Goal: Task Accomplishment & Management: Use online tool/utility

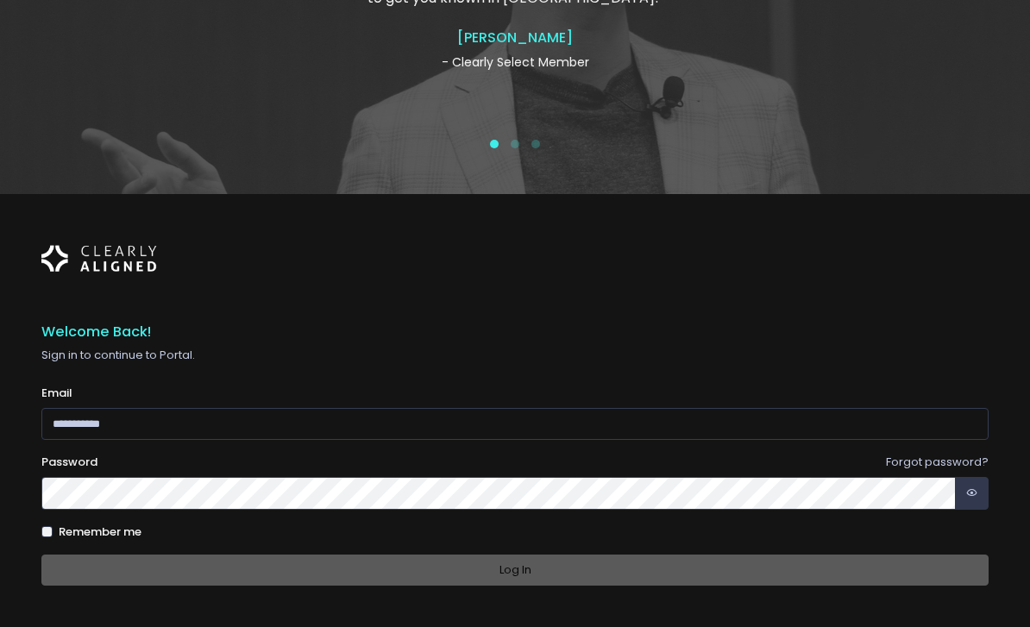
scroll to position [232, 0]
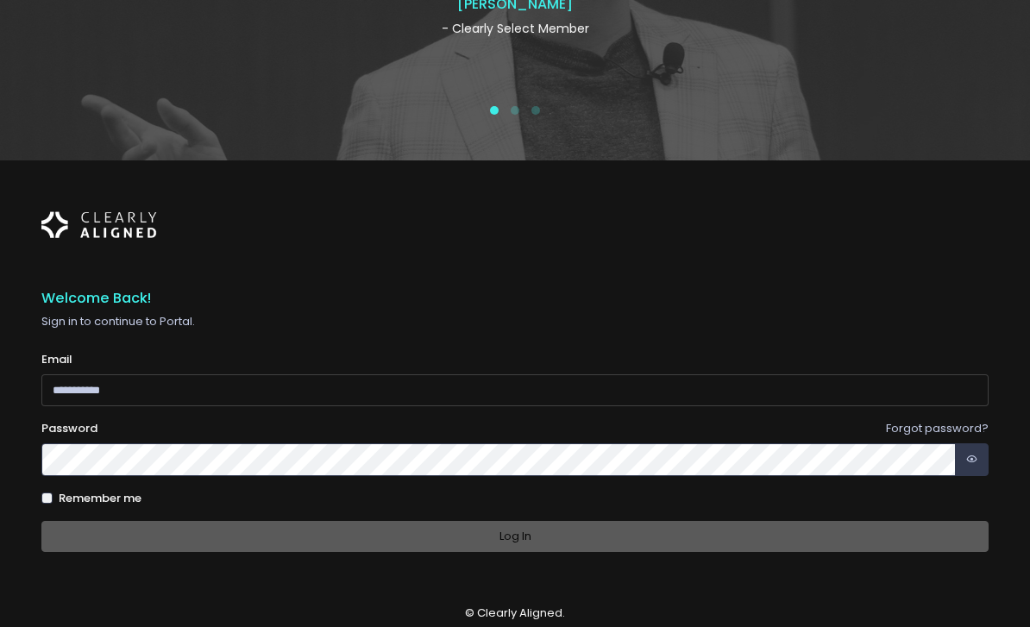
click at [446, 406] on input "email" at bounding box center [514, 390] width 947 height 32
type input "**********"
click at [515, 553] on button "Log In" at bounding box center [514, 537] width 947 height 32
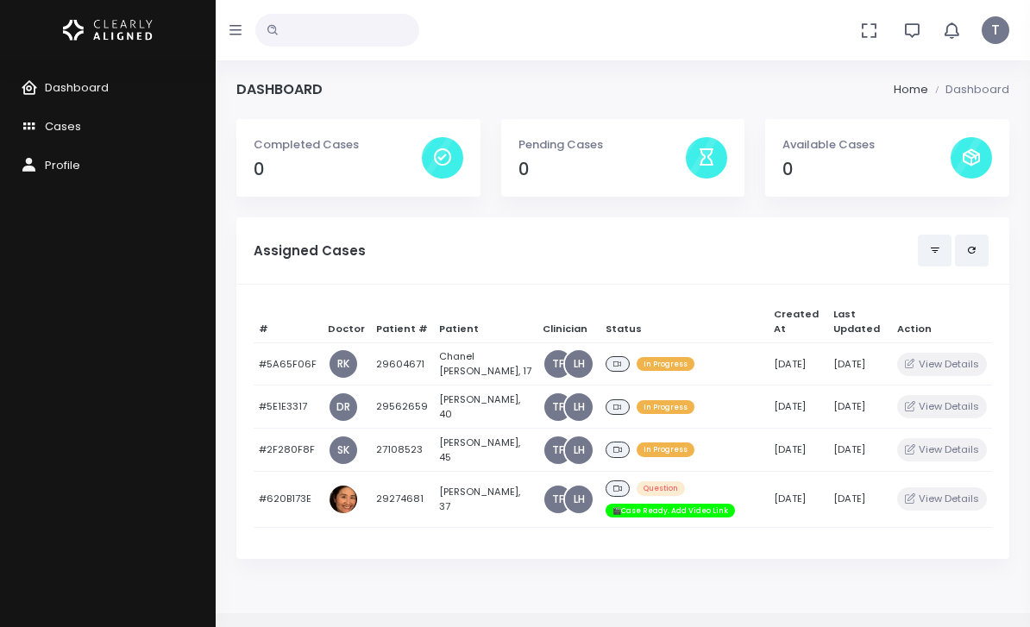
click at [455, 445] on td "[PERSON_NAME], 45" at bounding box center [485, 450] width 104 height 43
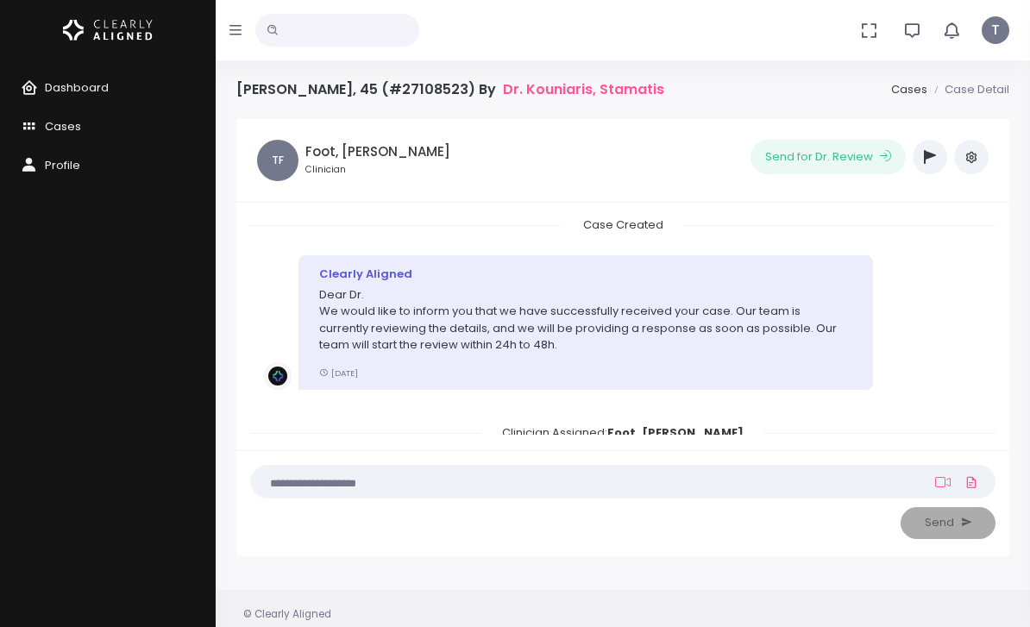
click at [239, 36] on icon "button" at bounding box center [235, 30] width 12 height 14
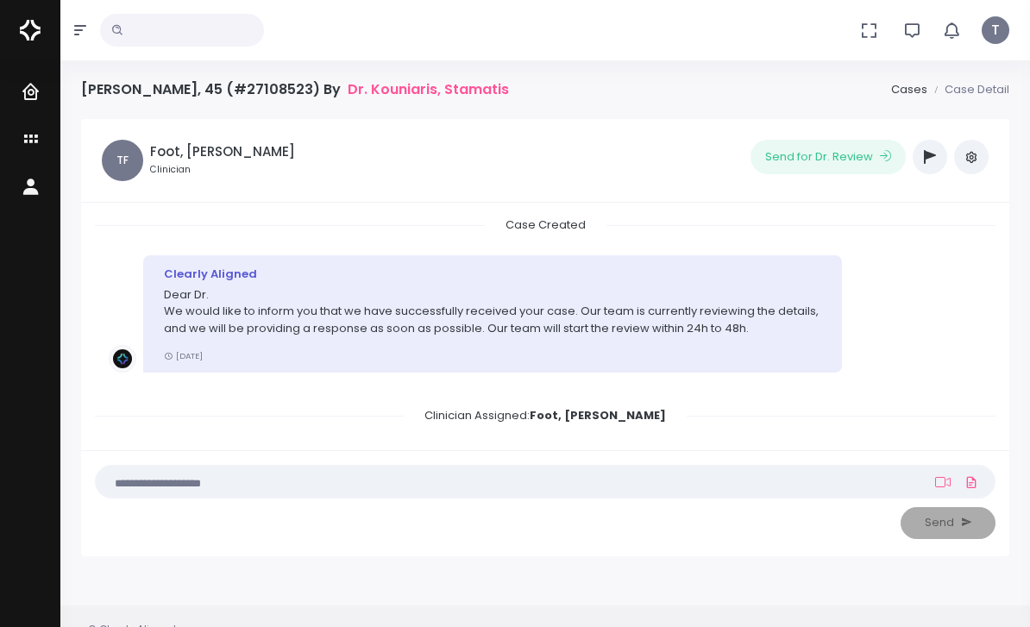
click at [91, 30] on button "button" at bounding box center [80, 30] width 40 height 60
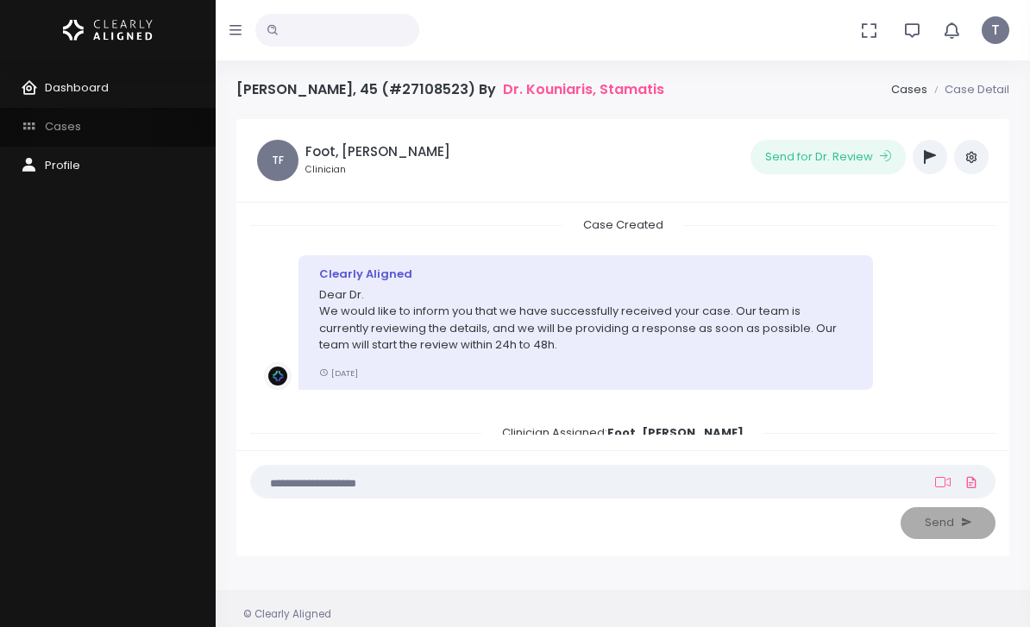
click at [93, 127] on link "Cases" at bounding box center [108, 127] width 216 height 39
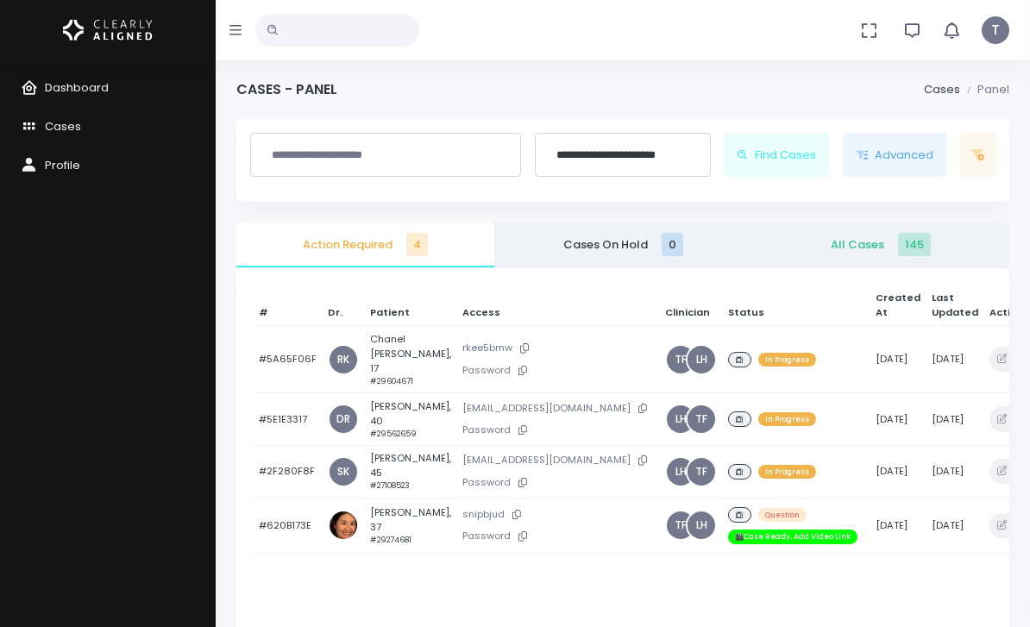
click at [638, 465] on icon at bounding box center [642, 459] width 9 height 9
click at [518, 487] on icon at bounding box center [522, 482] width 9 height 9
click at [385, 491] on td "[PERSON_NAME], 45 #27108523" at bounding box center [411, 471] width 92 height 53
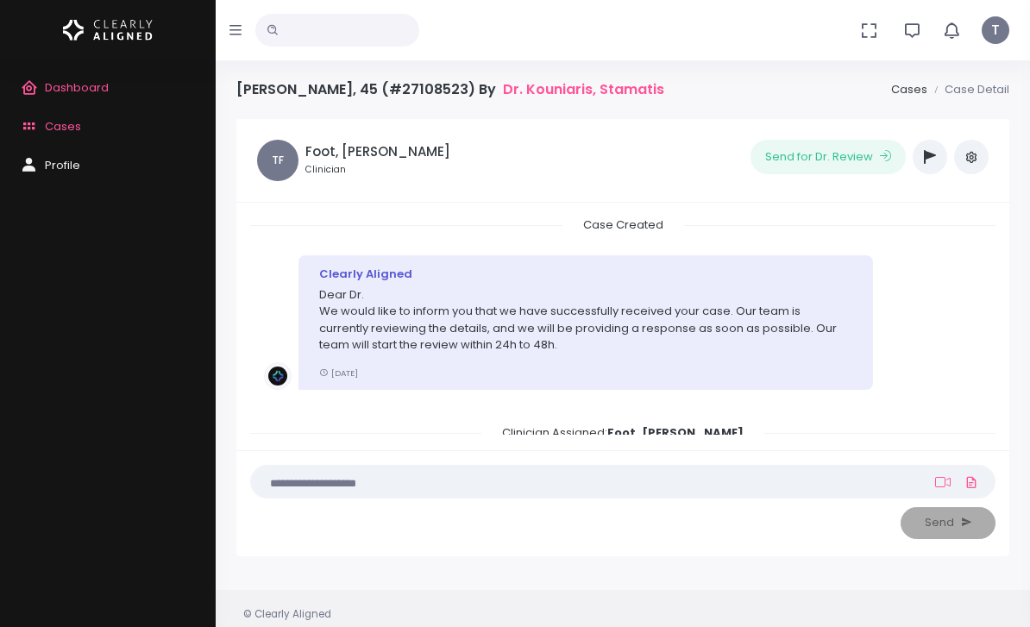
click at [244, 48] on button "button" at bounding box center [236, 30] width 40 height 60
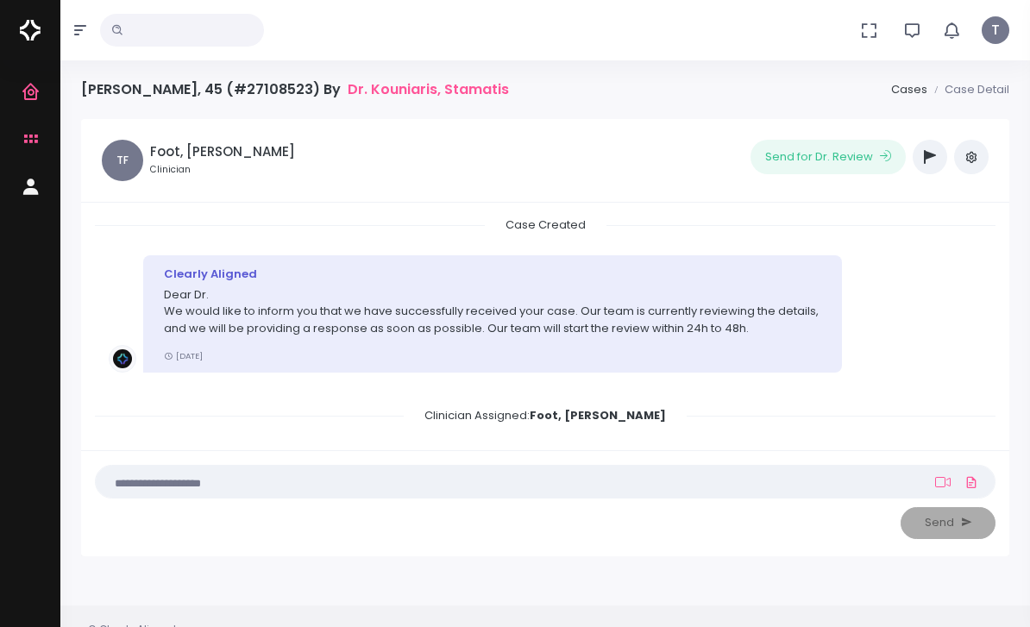
click at [928, 160] on icon "button" at bounding box center [930, 157] width 12 height 14
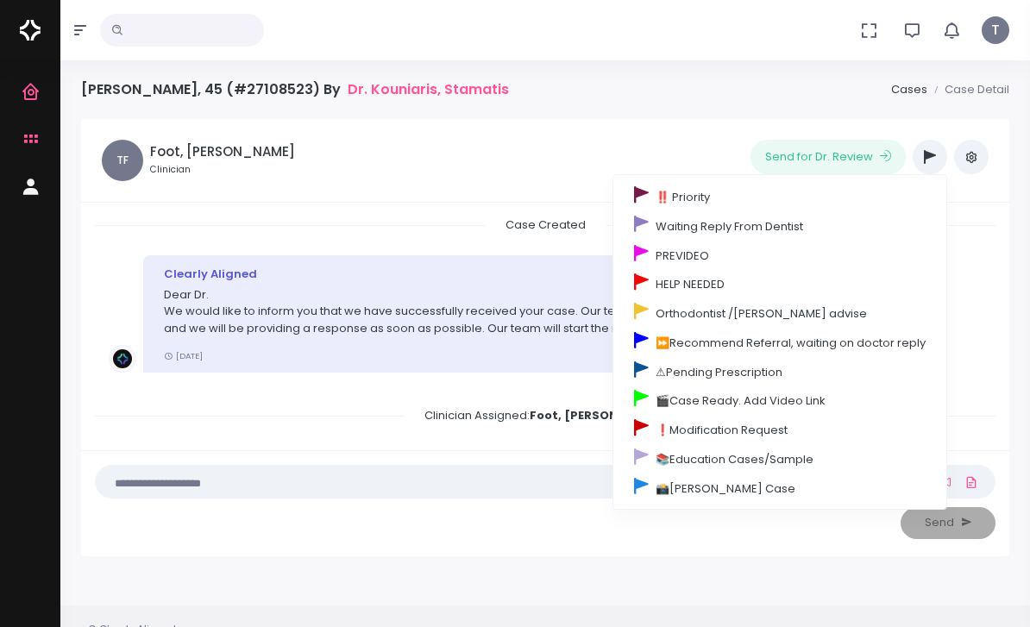
click at [772, 400] on link "🎬Case Ready. Add Video Link" at bounding box center [779, 399] width 333 height 29
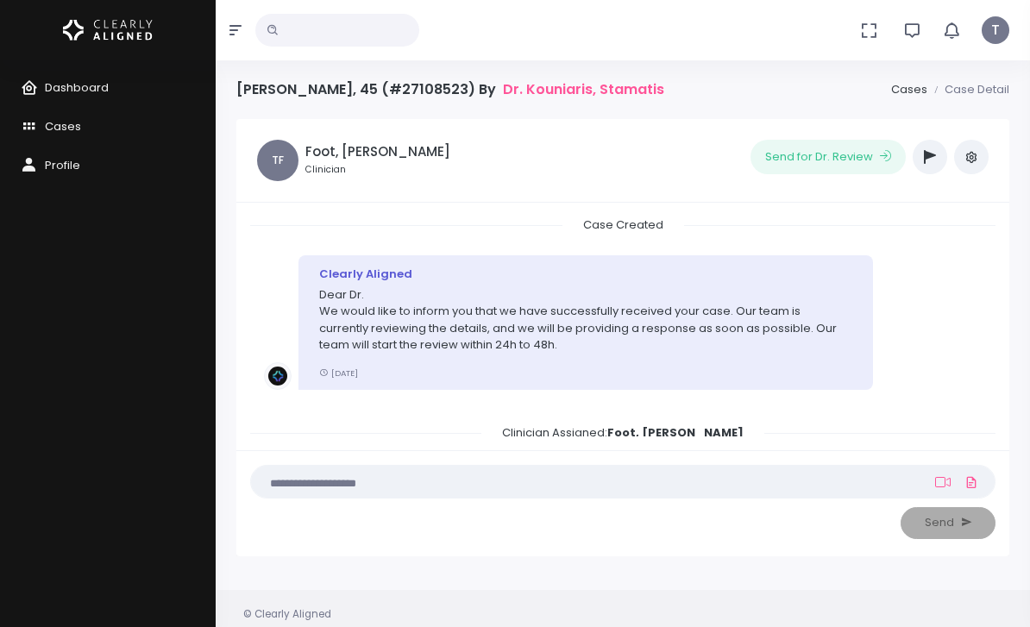
click at [70, 121] on span "Cases" at bounding box center [63, 126] width 36 height 16
